Goal: Information Seeking & Learning: Learn about a topic

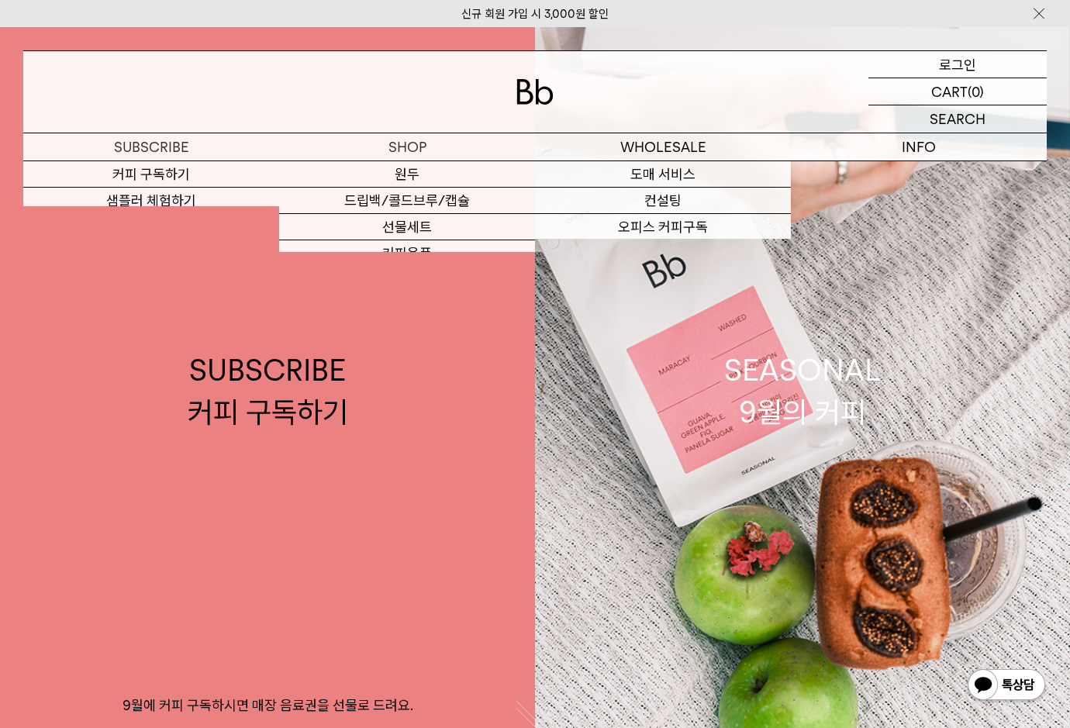
click at [939, 66] on div "LOGIN 로그인" at bounding box center [958, 64] width 178 height 26
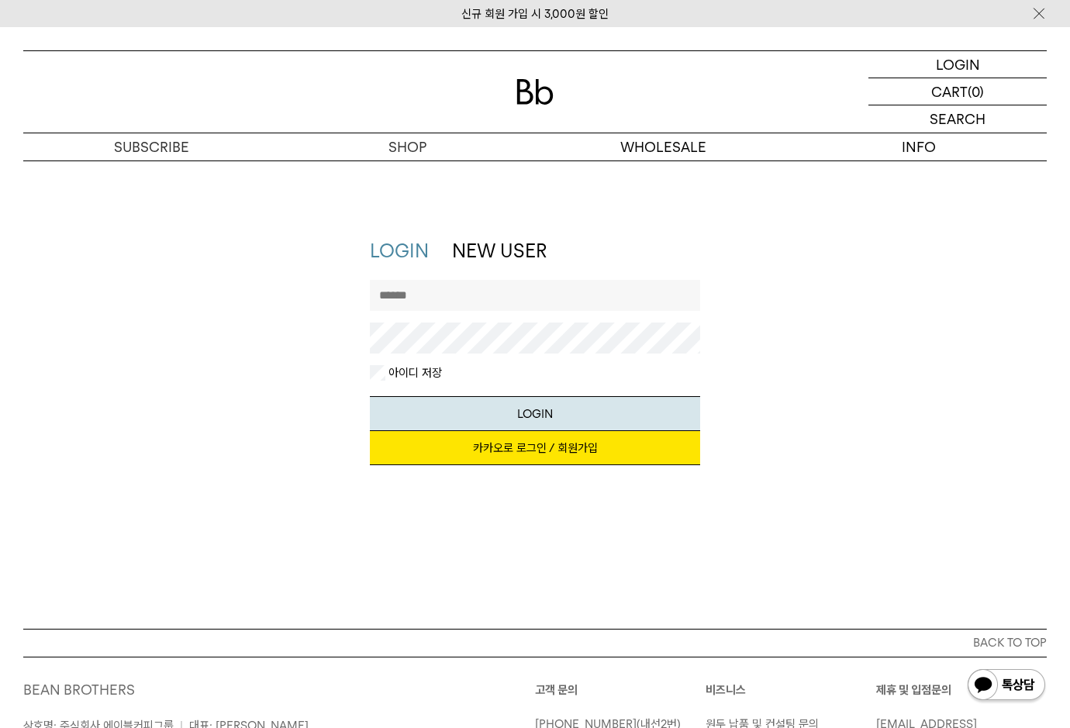
click at [489, 446] on link "카카오로 로그인 / 회원가입" at bounding box center [535, 448] width 331 height 34
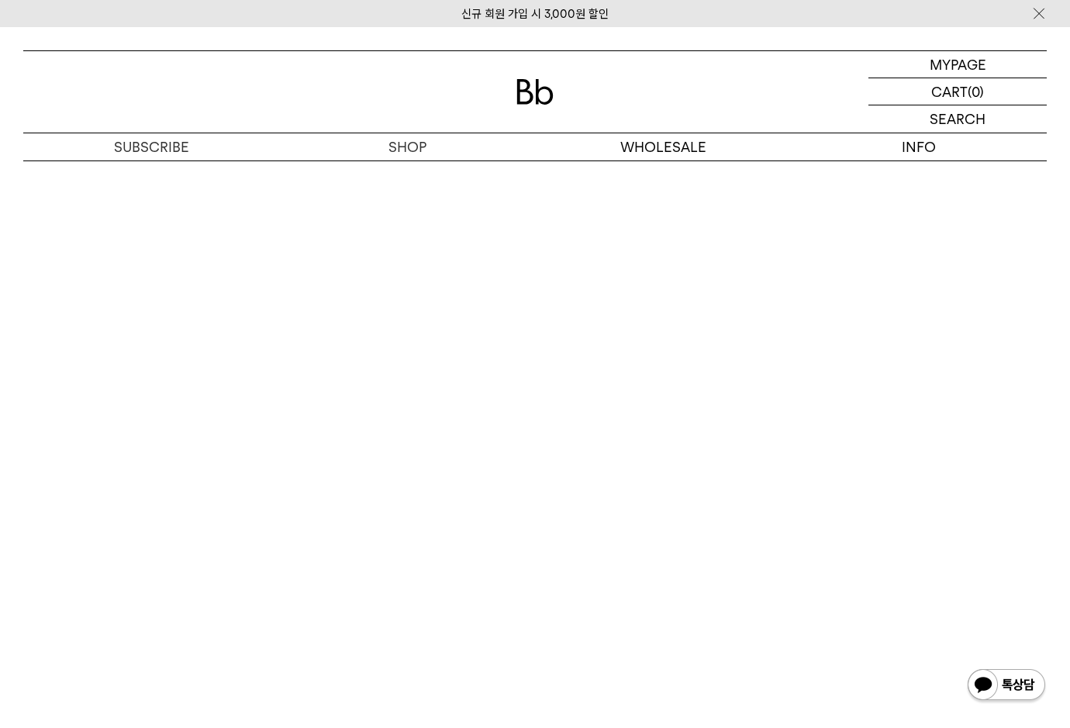
scroll to position [9320, 0]
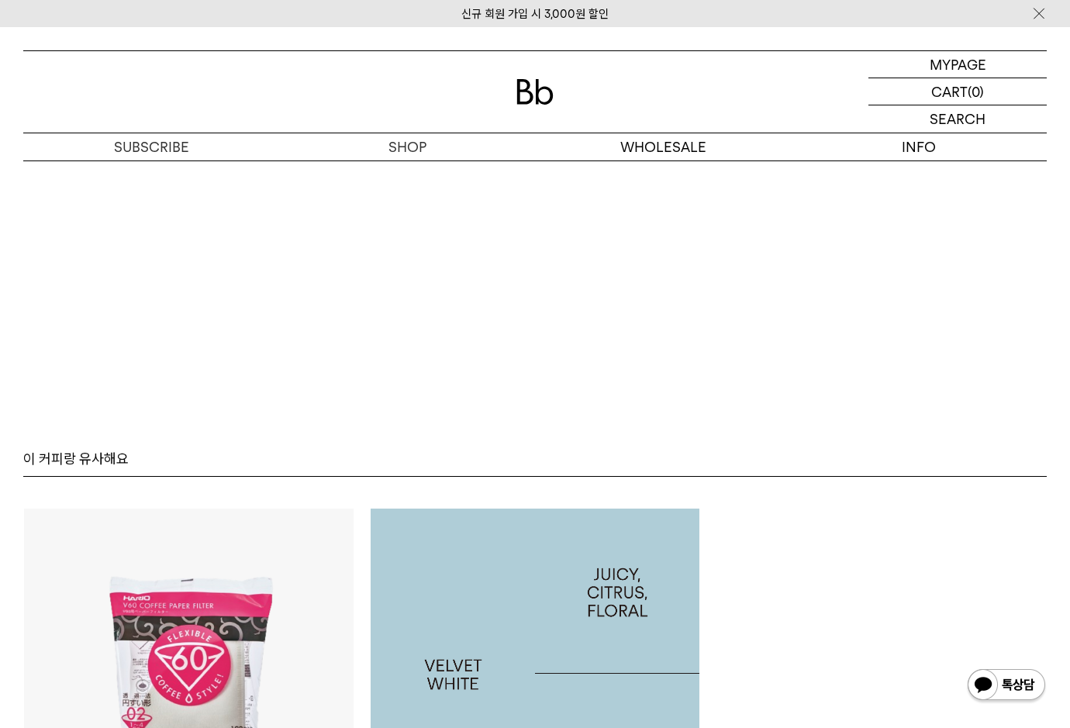
scroll to position [9562, 0]
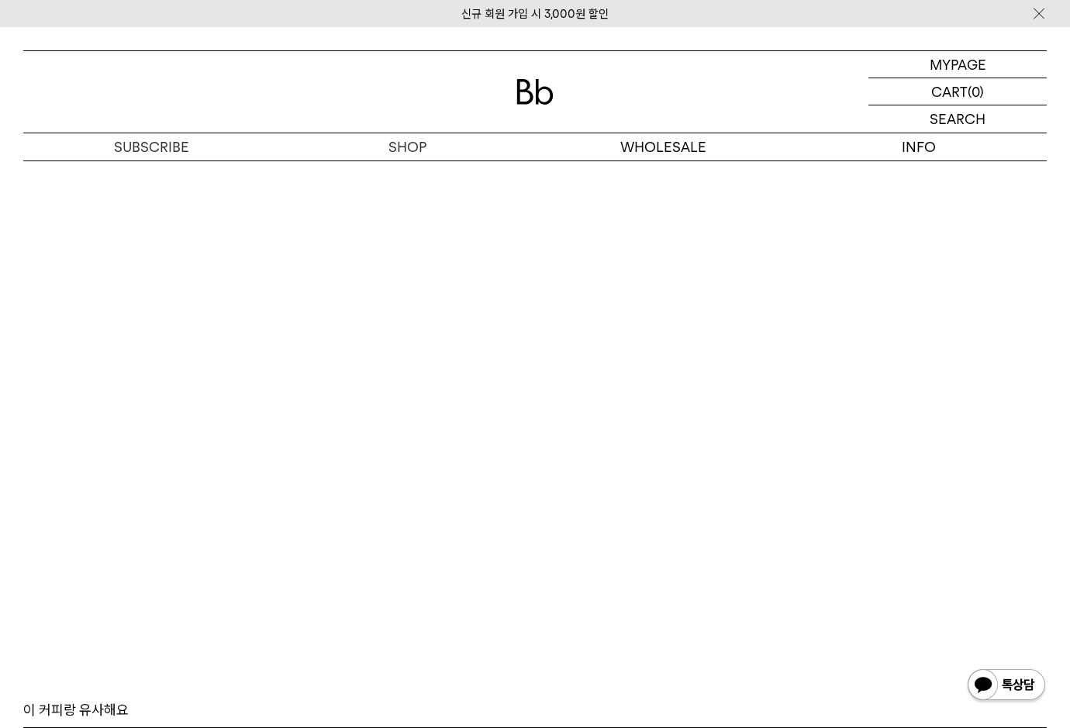
scroll to position [9795, 0]
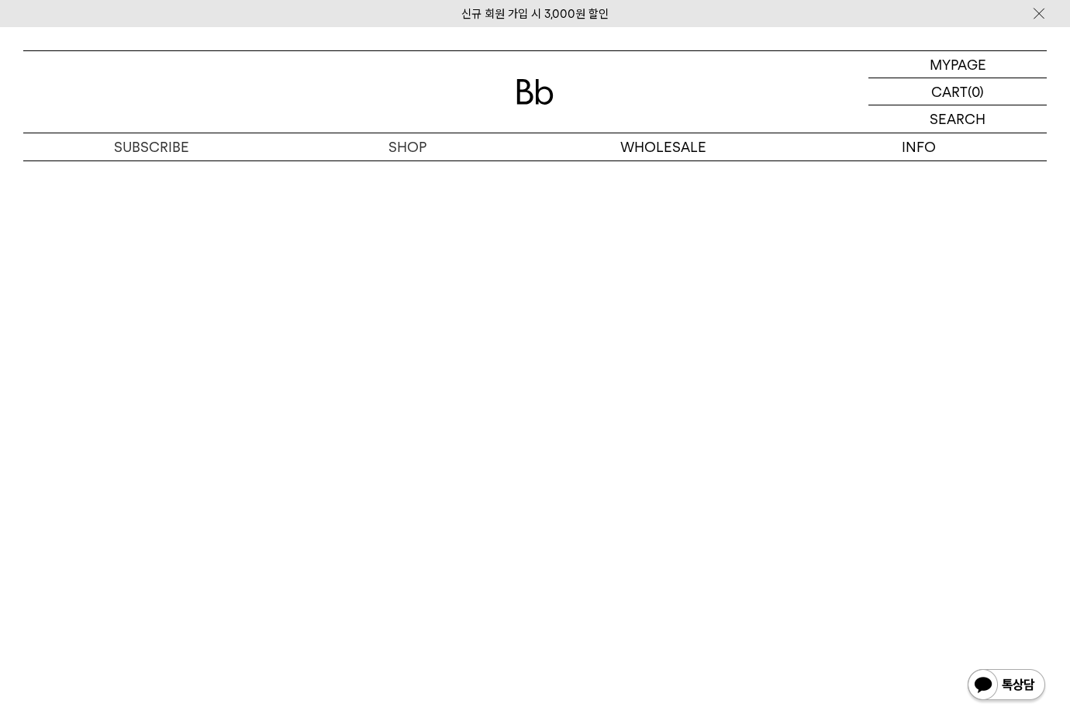
scroll to position [9640, 0]
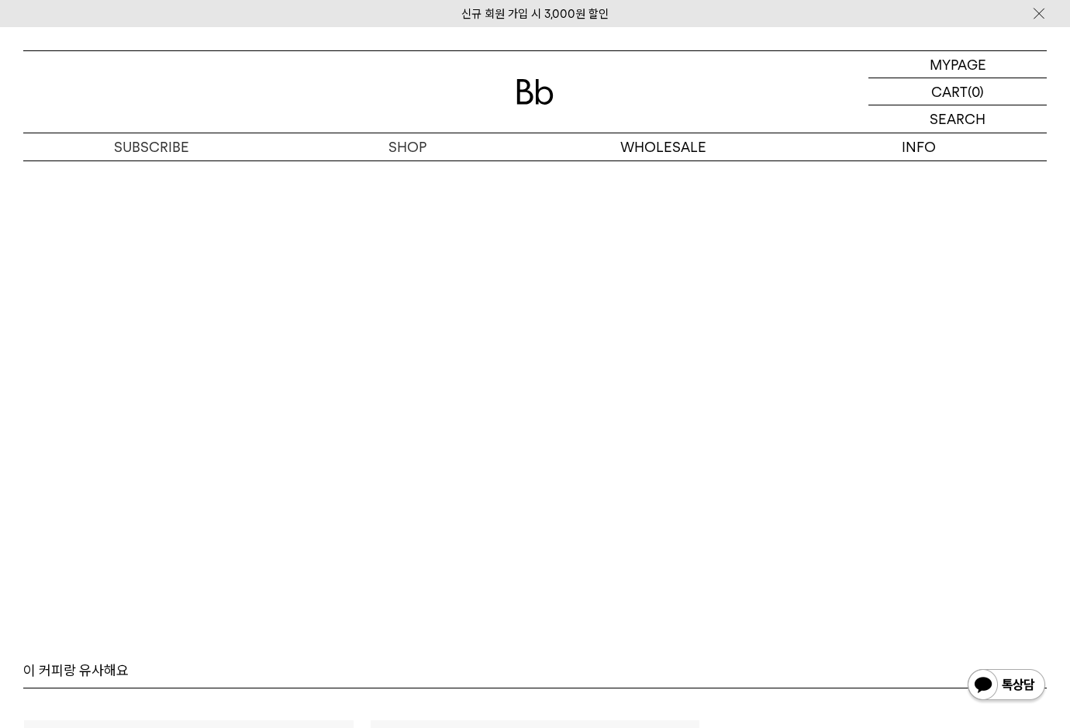
scroll to position [9717, 0]
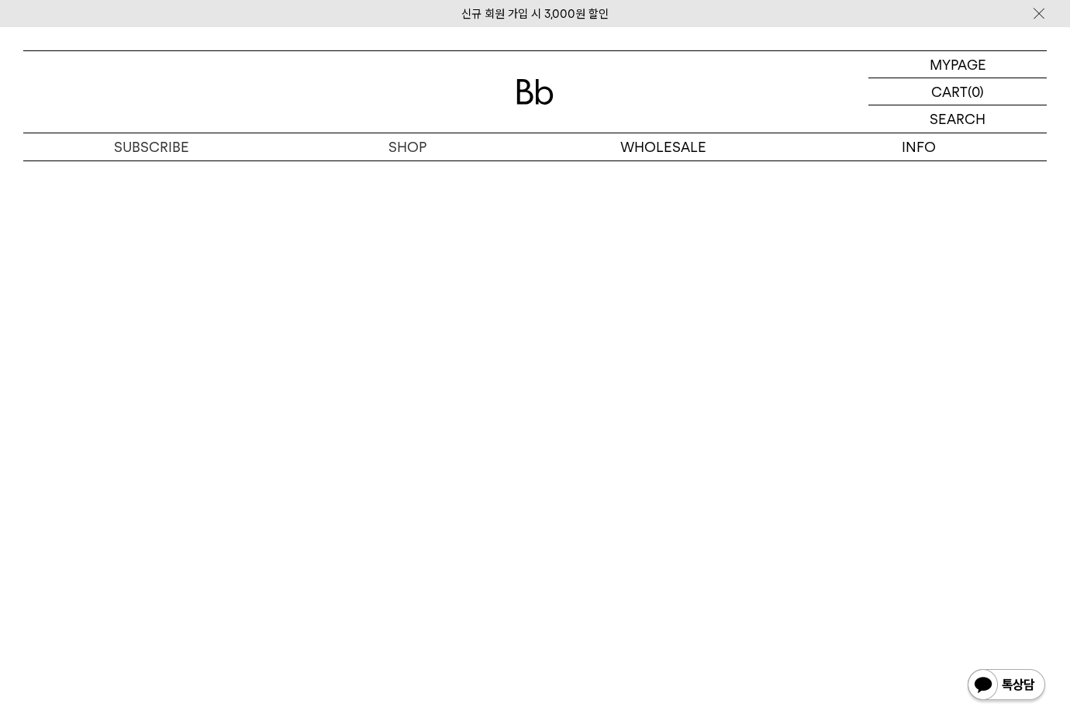
scroll to position [9329, 0]
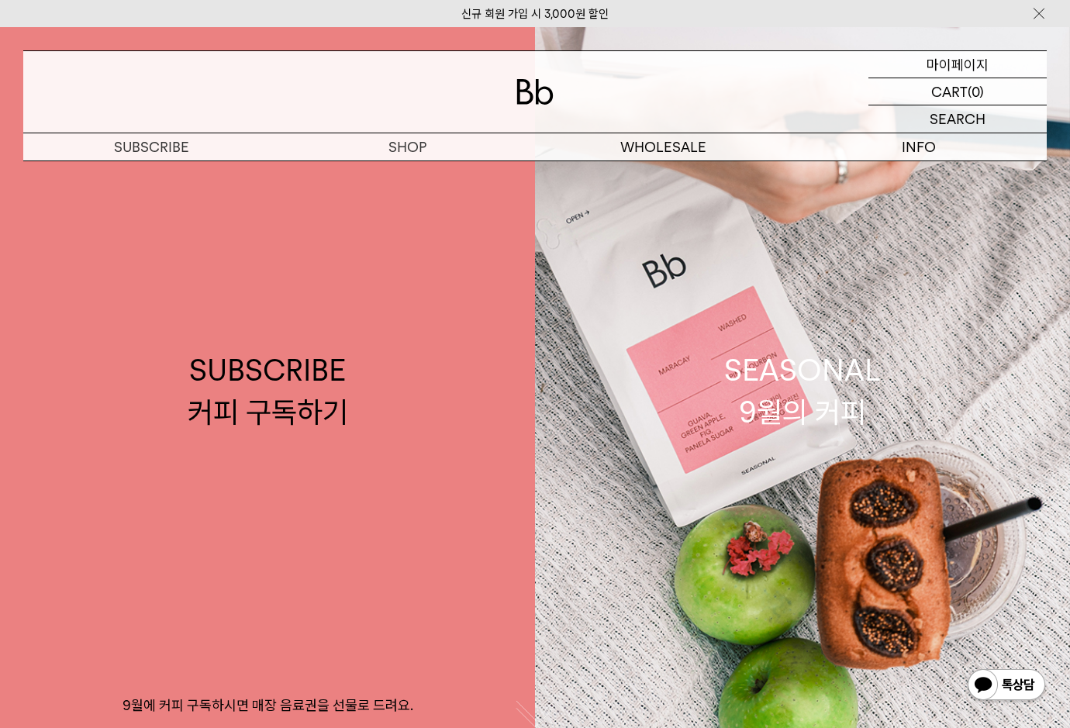
click at [951, 60] on p "마이페이지" at bounding box center [958, 64] width 62 height 26
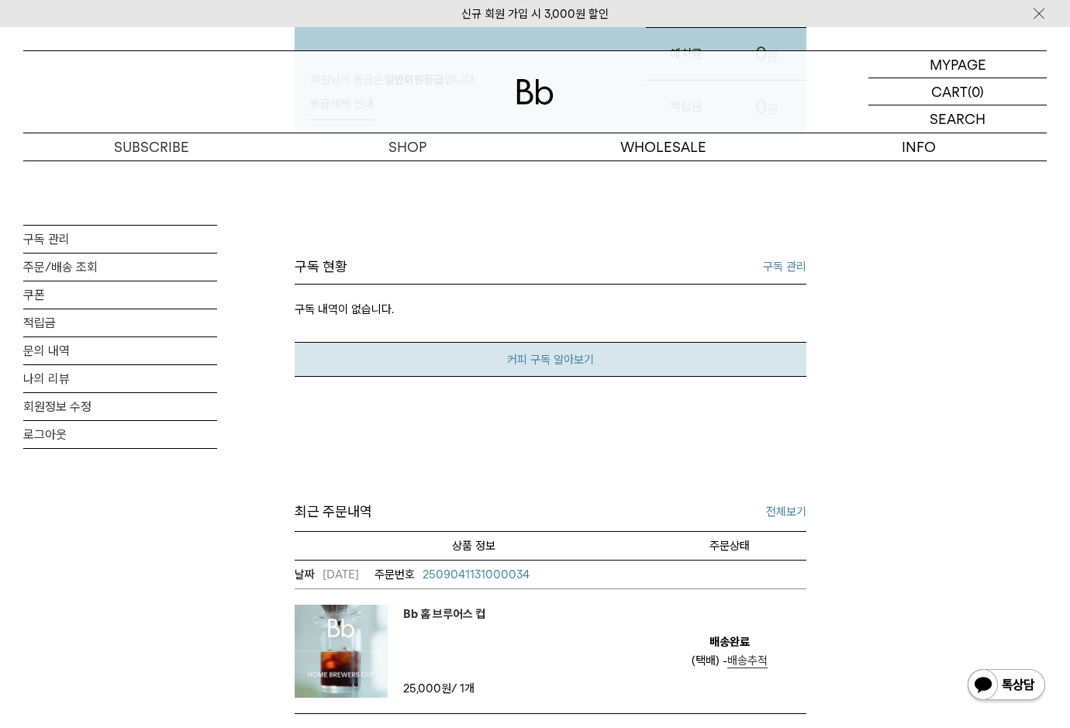
scroll to position [310, 0]
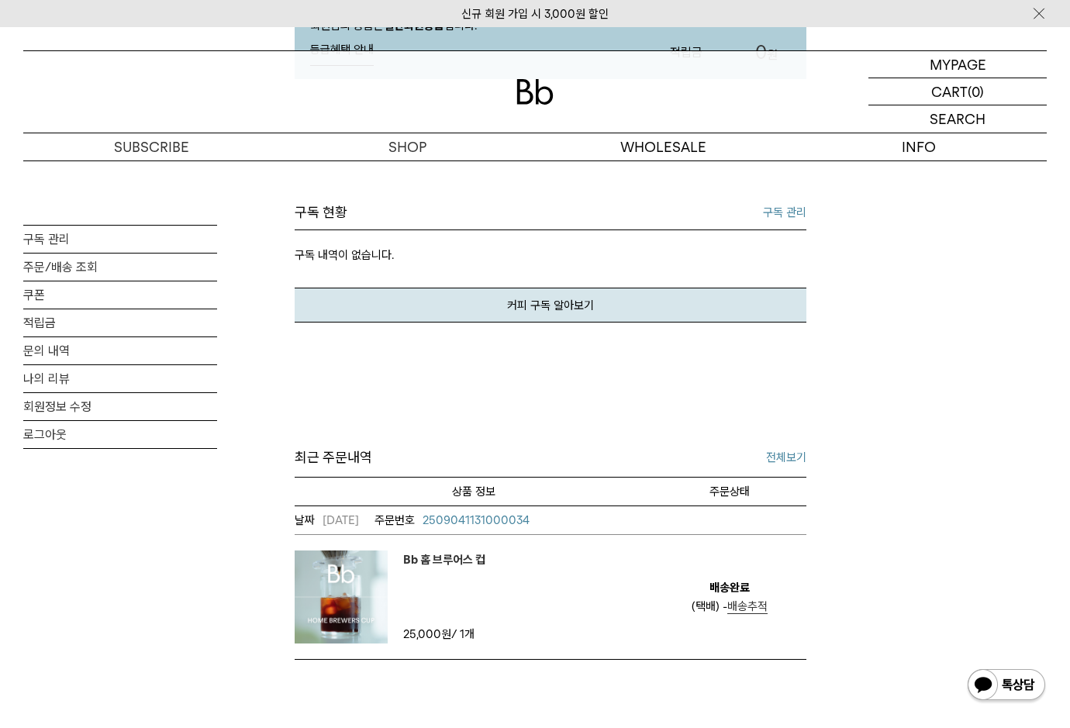
click at [324, 593] on img at bounding box center [341, 597] width 93 height 93
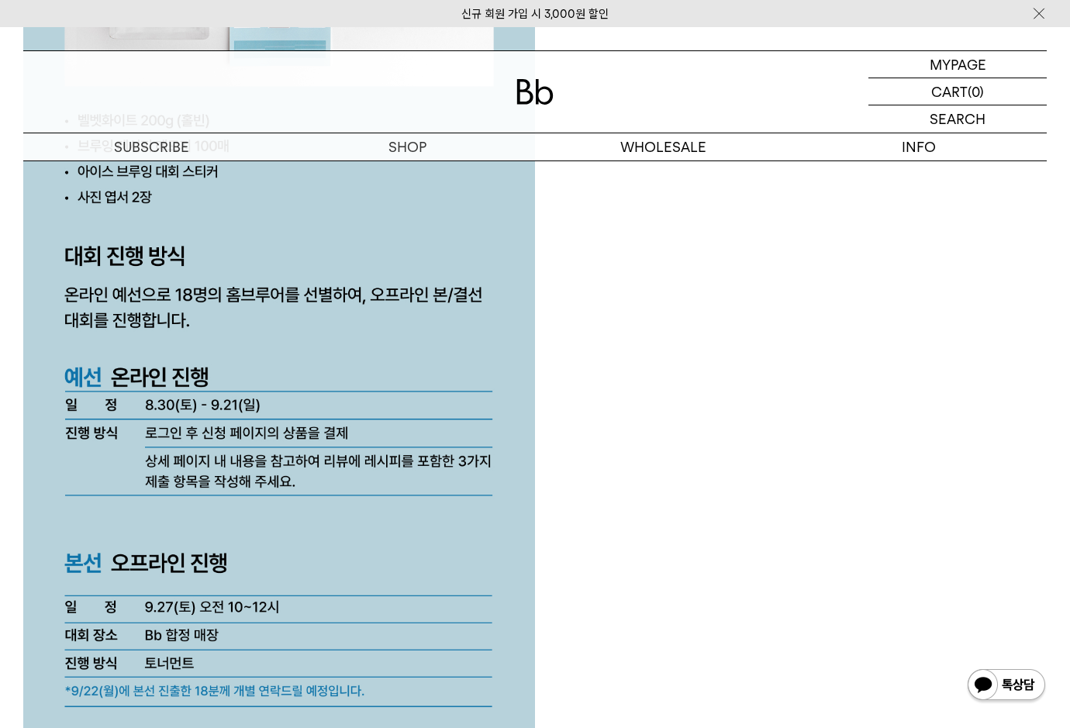
scroll to position [3956, 0]
